Goal: Navigation & Orientation: Understand site structure

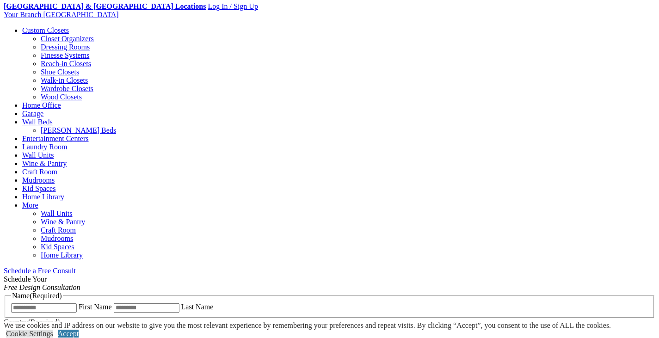
scroll to position [372, 0]
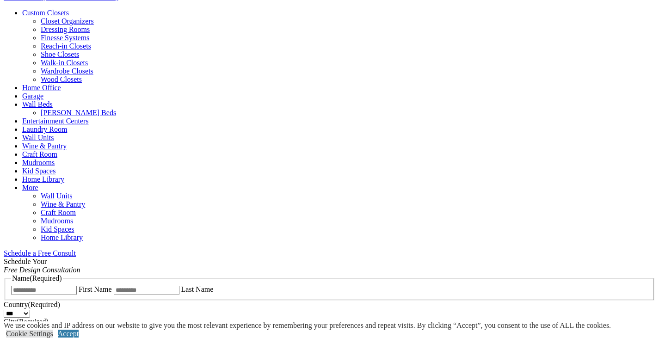
click at [50, 75] on link "Wardrobe Closets" at bounding box center [67, 71] width 53 height 8
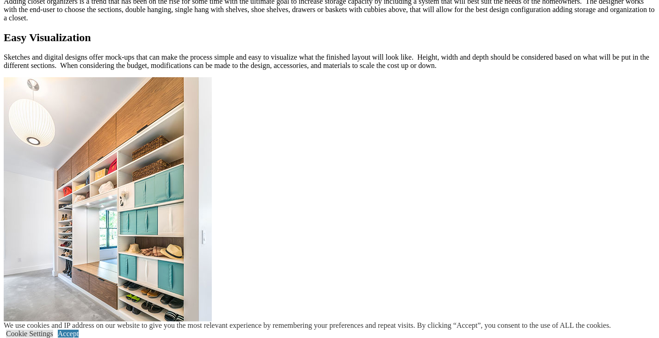
scroll to position [1069, 0]
